Goal: Check status: Check status

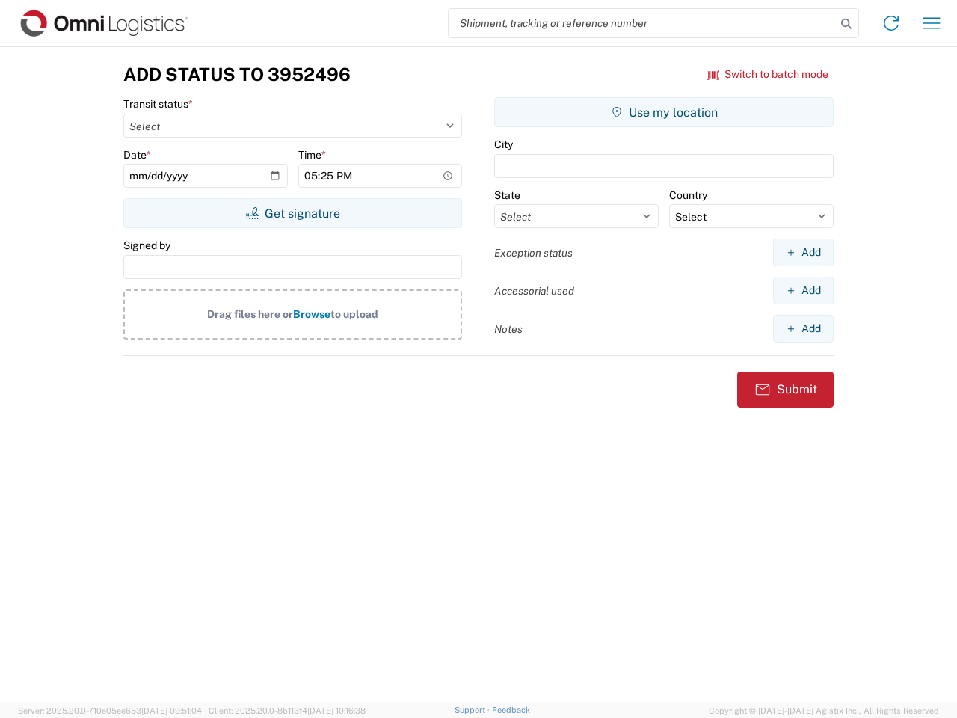
click at [642, 23] on input "search" at bounding box center [642, 23] width 387 height 28
click at [846, 24] on icon at bounding box center [846, 23] width 21 height 21
click at [891, 23] on icon at bounding box center [891, 23] width 24 height 24
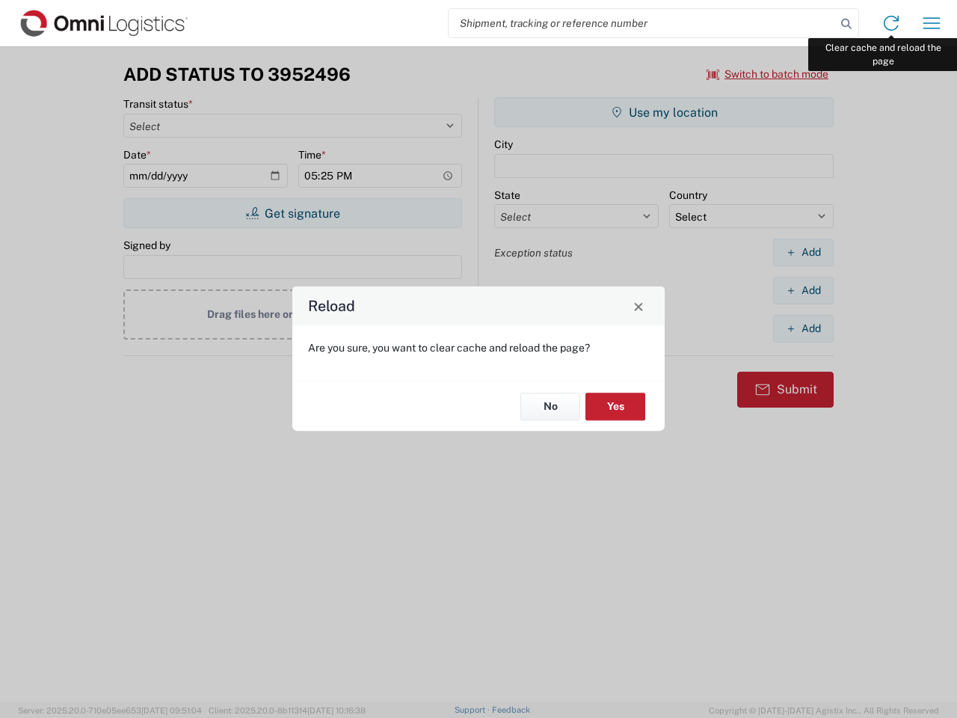
click at [932, 23] on div "Reload Are you sure, you want to clear cache and reload the page? No Yes" at bounding box center [478, 359] width 957 height 718
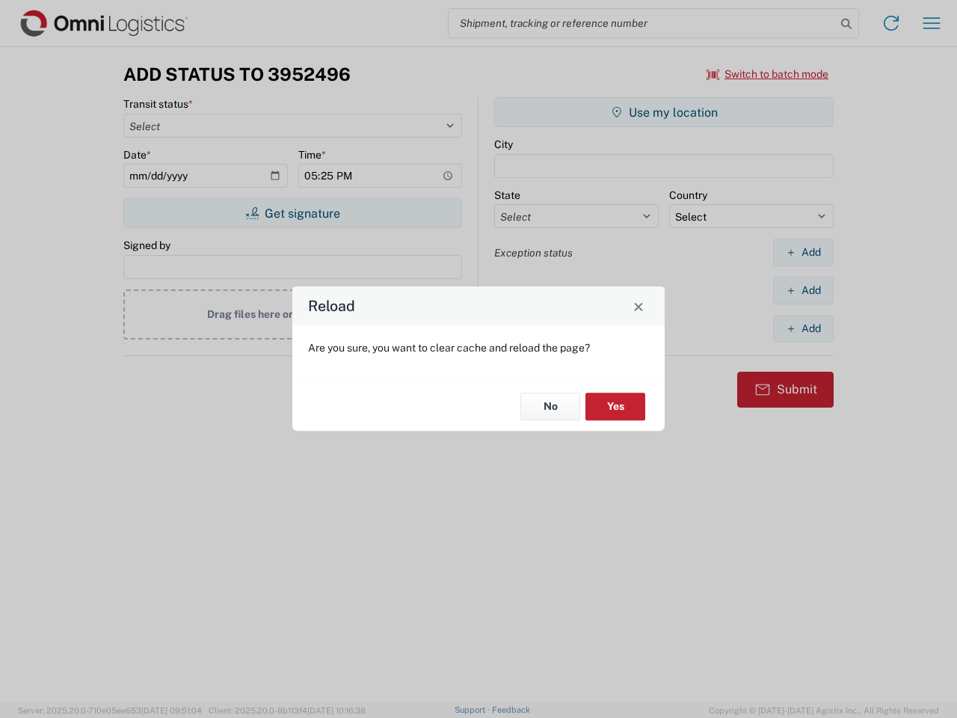
click at [768, 74] on div "Reload Are you sure, you want to clear cache and reload the page? No Yes" at bounding box center [478, 359] width 957 height 718
click at [292, 213] on div "Reload Are you sure, you want to clear cache and reload the page? No Yes" at bounding box center [478, 359] width 957 height 718
click at [664, 112] on div "Reload Are you sure, you want to clear cache and reload the page? No Yes" at bounding box center [478, 359] width 957 height 718
click at [803, 252] on div "Reload Are you sure, you want to clear cache and reload the page? No Yes" at bounding box center [478, 359] width 957 height 718
click at [803, 290] on div "Reload Are you sure, you want to clear cache and reload the page? No Yes" at bounding box center [478, 359] width 957 height 718
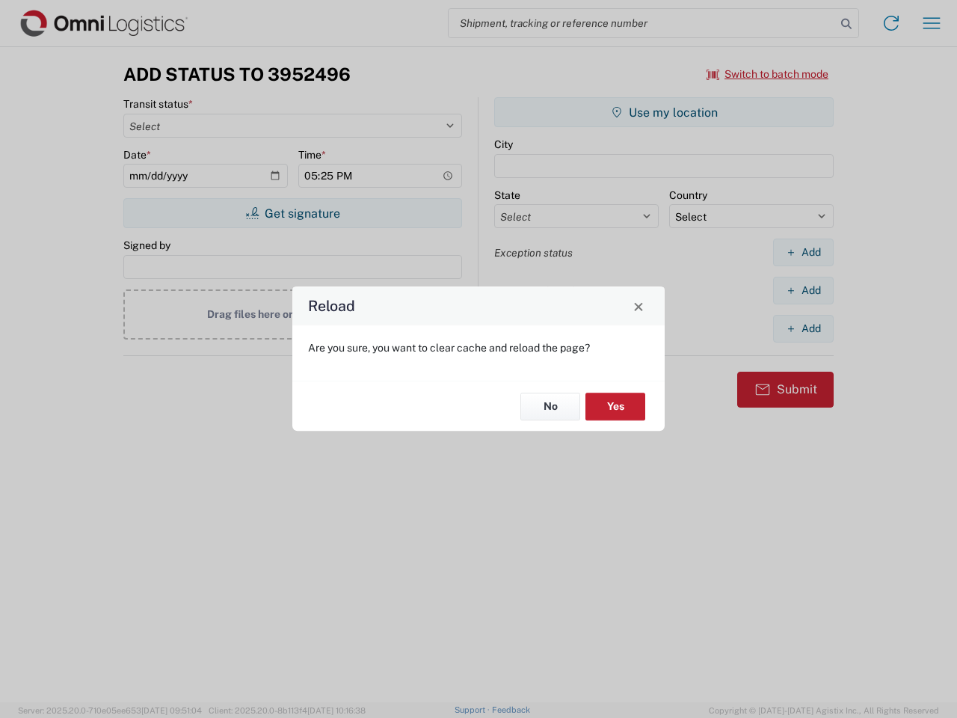
click at [803, 328] on div "Reload Are you sure, you want to clear cache and reload the page? No Yes" at bounding box center [478, 359] width 957 height 718
